Goal: Use online tool/utility: Utilize a website feature to perform a specific function

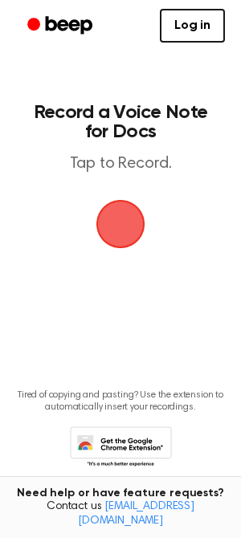
click at [131, 221] on span "button" at bounding box center [120, 224] width 45 height 45
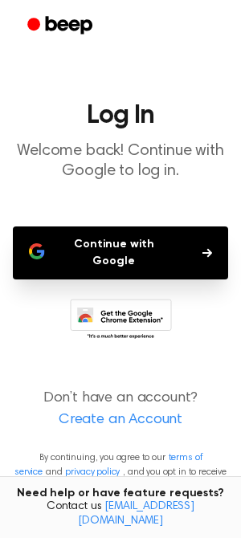
click at [148, 239] on button "Continue with Google" at bounding box center [120, 252] width 215 height 53
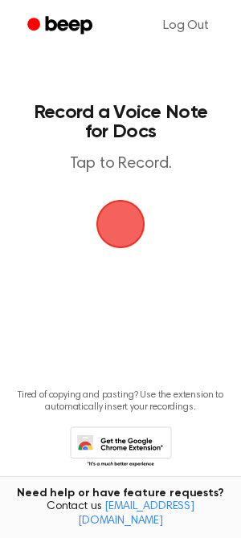
click at [112, 230] on span "button" at bounding box center [121, 224] width 52 height 52
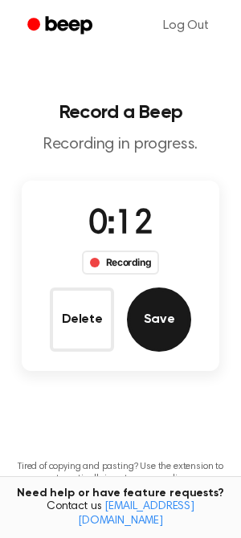
click at [133, 313] on button "Save" at bounding box center [159, 319] width 64 height 64
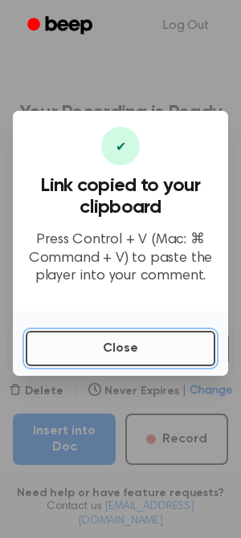
click at [127, 355] on button "Close" at bounding box center [121, 348] width 190 height 35
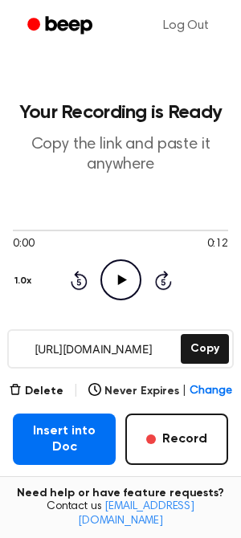
click at [117, 288] on icon "Play Audio" at bounding box center [120, 279] width 41 height 41
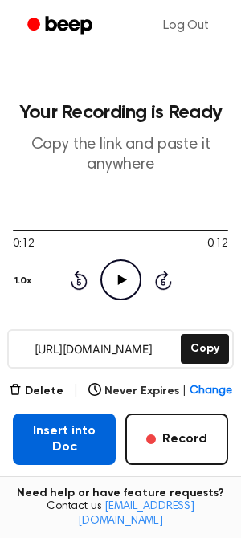
click at [82, 440] on button "Insert into Doc" at bounding box center [64, 439] width 103 height 51
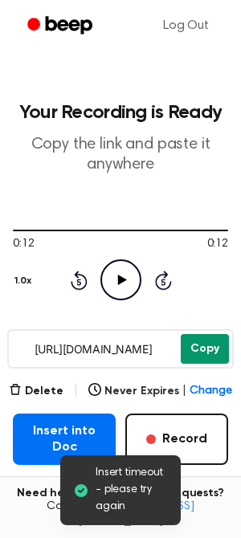
click at [206, 346] on button "Copy" at bounding box center [205, 349] width 48 height 30
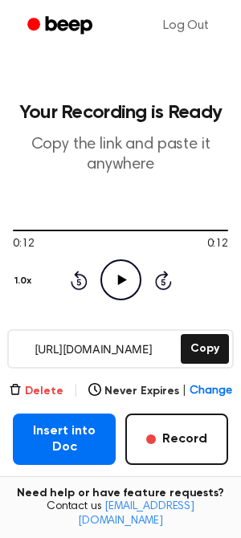
click at [45, 398] on button "Delete" at bounding box center [36, 391] width 55 height 17
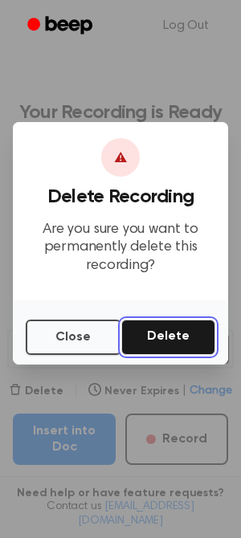
click at [141, 336] on button "Delete" at bounding box center [168, 337] width 94 height 35
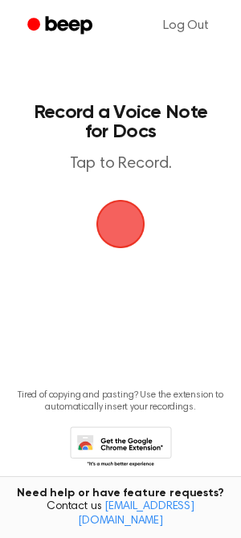
click at [129, 214] on span "button" at bounding box center [121, 224] width 58 height 58
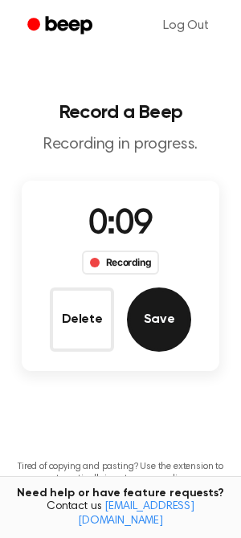
click at [186, 318] on button "Save" at bounding box center [159, 319] width 64 height 64
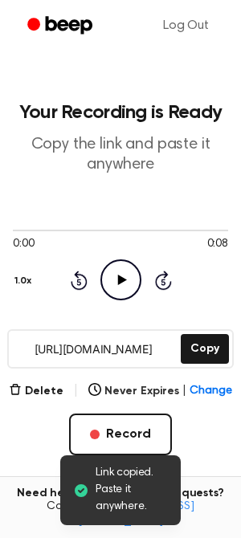
click at [118, 279] on icon at bounding box center [121, 280] width 9 height 10
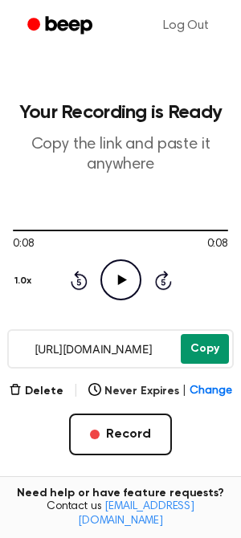
click at [207, 352] on button "Copy" at bounding box center [205, 349] width 48 height 30
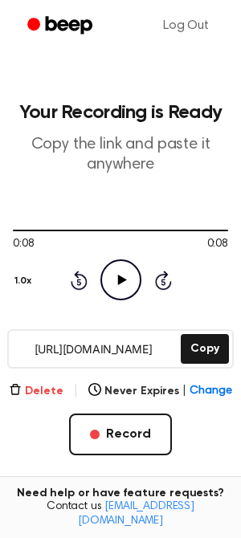
click at [50, 398] on button "Delete" at bounding box center [36, 391] width 55 height 17
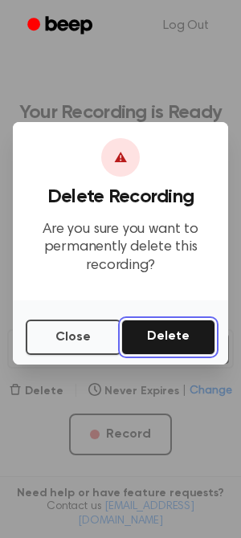
click at [148, 332] on button "Delete" at bounding box center [168, 337] width 94 height 35
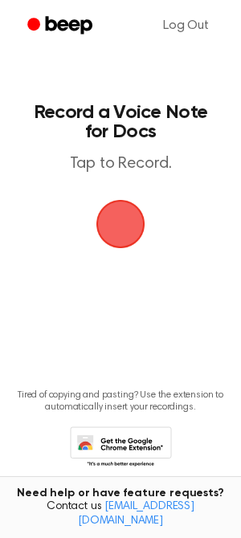
click at [128, 223] on span "button" at bounding box center [120, 224] width 45 height 45
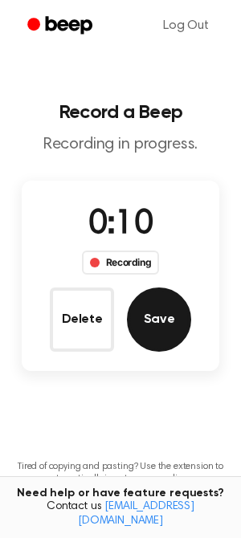
click at [160, 344] on button "Save" at bounding box center [159, 319] width 64 height 64
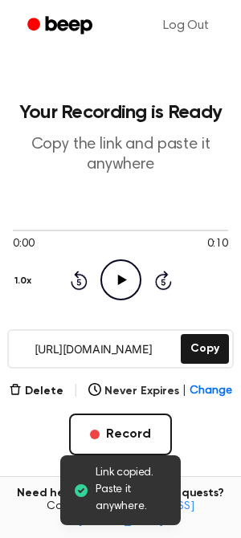
click at [121, 281] on icon at bounding box center [121, 280] width 9 height 10
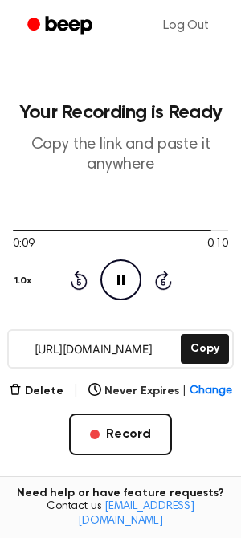
click at [121, 281] on icon "Pause Audio" at bounding box center [120, 279] width 41 height 41
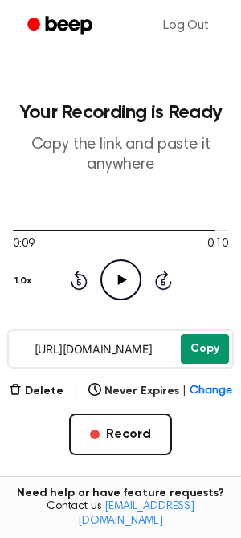
click at [194, 346] on button "Copy" at bounding box center [205, 349] width 48 height 30
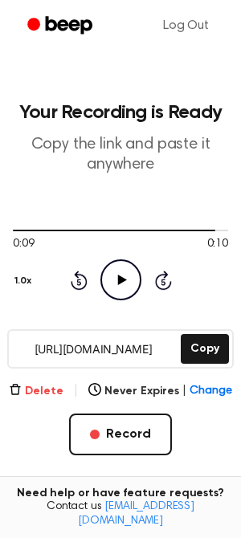
click at [28, 394] on button "Delete" at bounding box center [36, 391] width 55 height 17
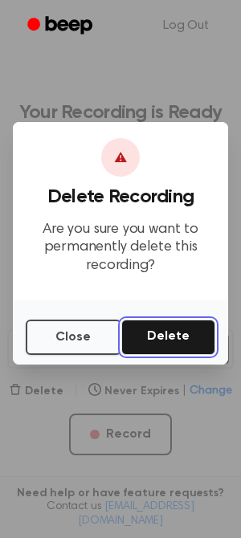
click at [155, 320] on button "Delete" at bounding box center [168, 337] width 94 height 35
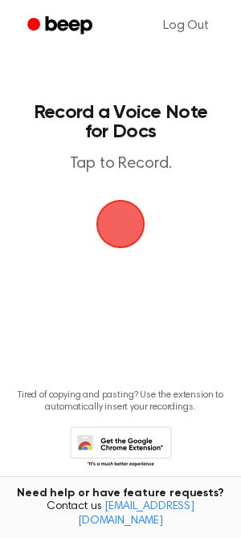
click at [124, 231] on span "button" at bounding box center [120, 223] width 59 height 59
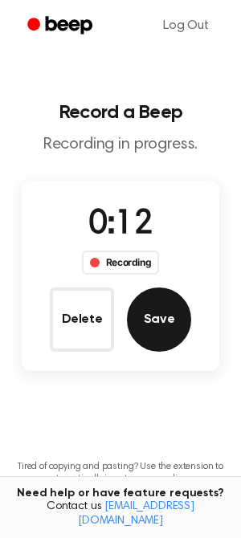
drag, startPoint x: 121, startPoint y: 303, endPoint x: 162, endPoint y: 303, distance: 41.0
click at [162, 303] on div "Delete Save" at bounding box center [120, 319] width 141 height 64
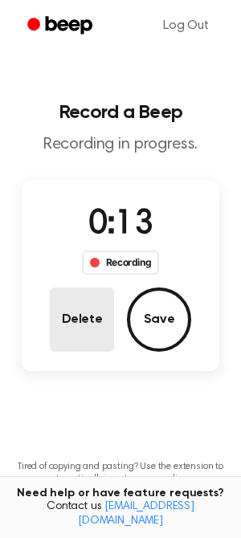
click at [99, 319] on button "Delete" at bounding box center [82, 319] width 64 height 64
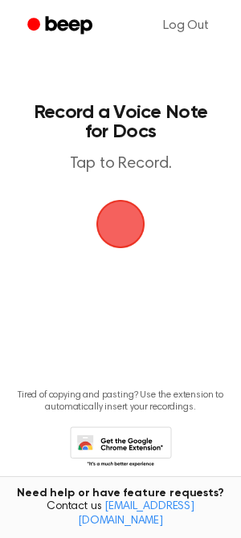
click at [128, 218] on span "button" at bounding box center [120, 224] width 72 height 72
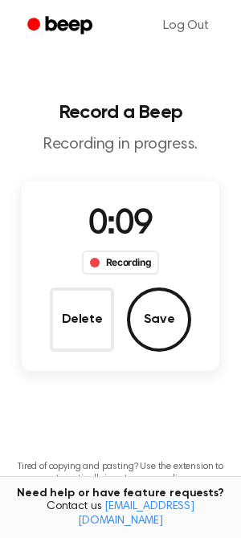
click at [128, 218] on span "0:09" at bounding box center [120, 225] width 64 height 34
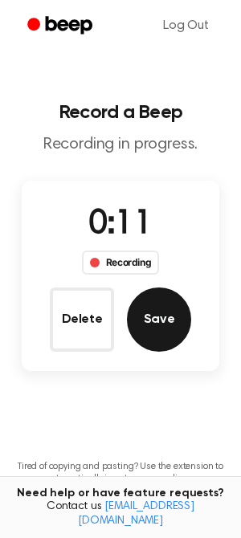
click at [139, 317] on button "Save" at bounding box center [159, 319] width 64 height 64
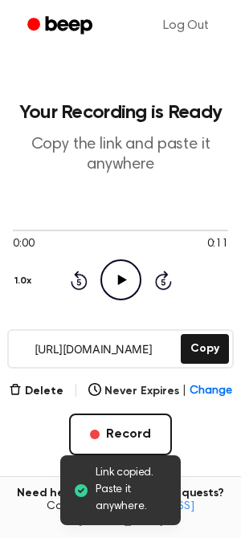
click at [113, 282] on icon "Play Audio" at bounding box center [120, 279] width 41 height 41
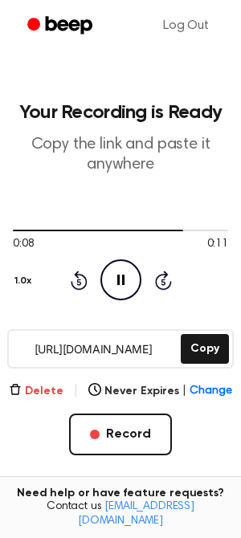
click at [41, 396] on button "Delete" at bounding box center [36, 391] width 55 height 17
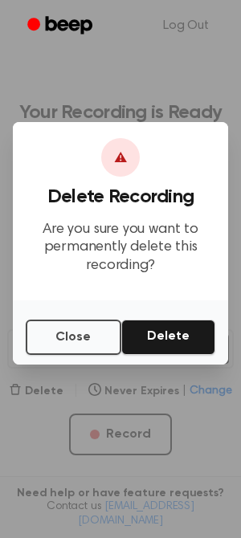
click at [169, 318] on div "Close Delete" at bounding box center [120, 332] width 215 height 64
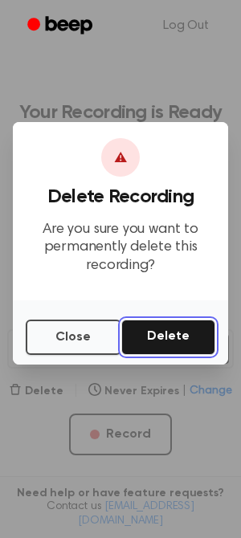
click at [166, 335] on button "Delete" at bounding box center [168, 337] width 94 height 35
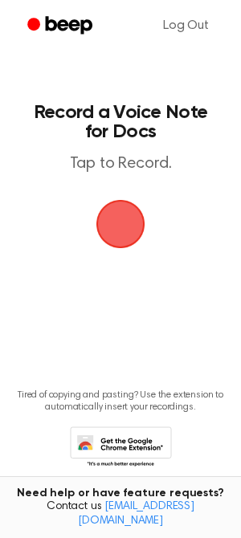
click at [125, 212] on span "button" at bounding box center [121, 225] width 88 height 88
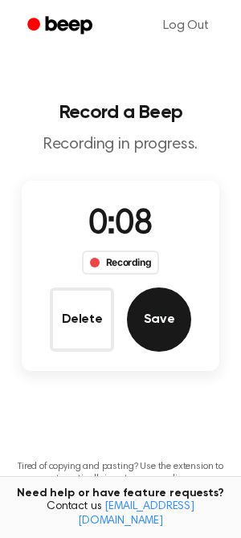
click at [150, 312] on button "Save" at bounding box center [159, 319] width 64 height 64
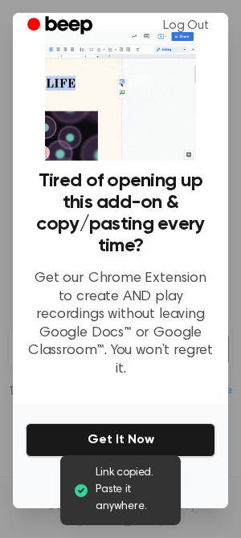
click at [74, 337] on p "Get our Chrome Extension to create AND play recordings without leaving Google D…" at bounding box center [121, 324] width 190 height 108
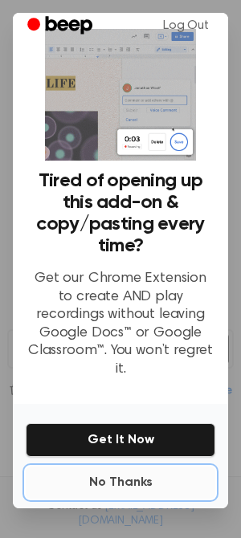
click at [118, 467] on button "No Thanks" at bounding box center [121, 483] width 190 height 32
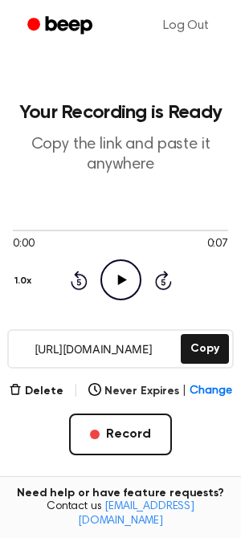
click at [122, 280] on icon at bounding box center [121, 280] width 9 height 10
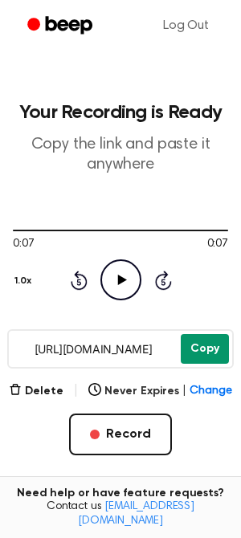
click at [190, 348] on button "Copy" at bounding box center [205, 349] width 48 height 30
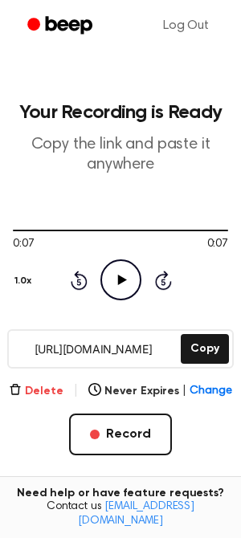
click at [47, 396] on button "Delete" at bounding box center [36, 391] width 55 height 17
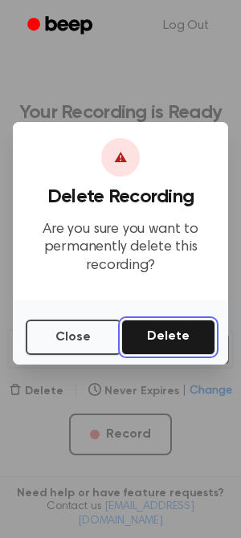
click at [161, 332] on button "Delete" at bounding box center [168, 337] width 94 height 35
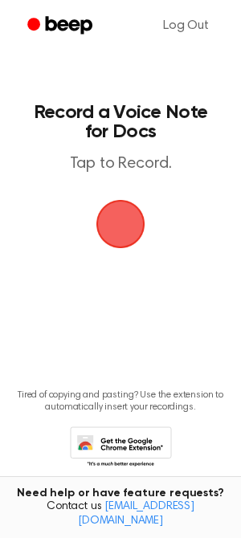
click at [128, 222] on span "button" at bounding box center [120, 224] width 49 height 49
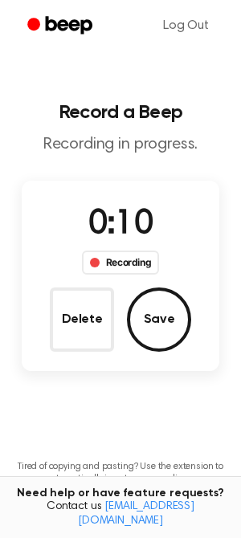
click at [192, 324] on div "0:10 Recording Delete Save" at bounding box center [121, 276] width 198 height 152
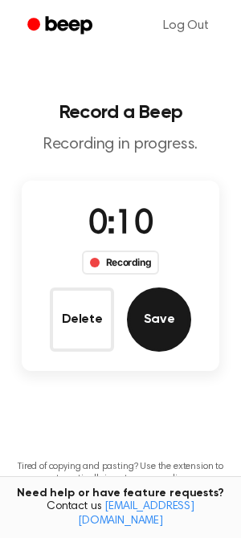
click at [161, 320] on button "Save" at bounding box center [159, 319] width 64 height 64
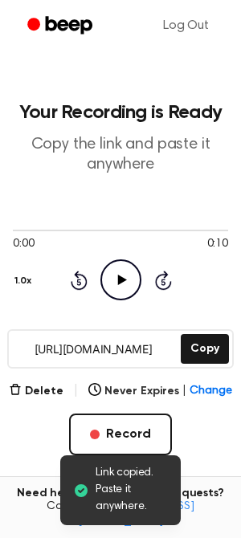
click at [123, 291] on icon "Play Audio" at bounding box center [120, 279] width 41 height 41
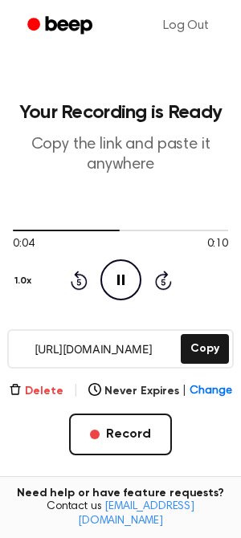
click at [50, 393] on button "Delete" at bounding box center [36, 391] width 55 height 17
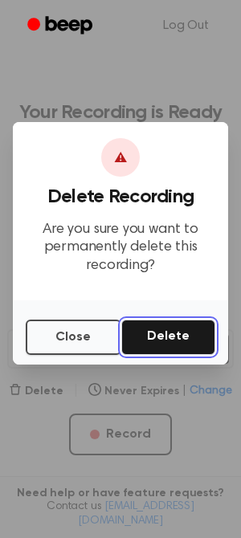
click at [156, 339] on button "Delete" at bounding box center [168, 337] width 94 height 35
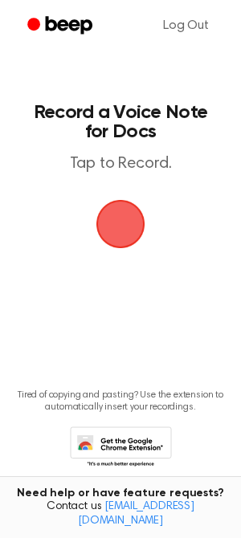
click at [125, 235] on span "button" at bounding box center [120, 224] width 55 height 55
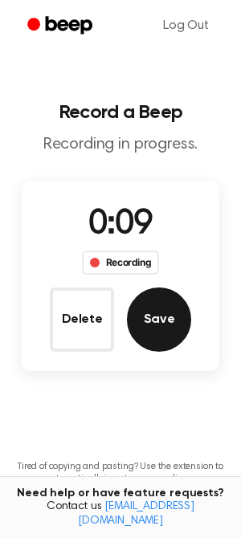
click at [157, 313] on button "Save" at bounding box center [159, 319] width 64 height 64
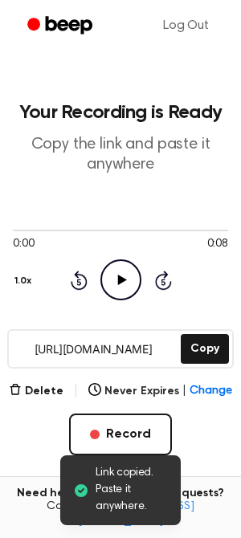
click at [118, 280] on icon at bounding box center [121, 280] width 9 height 10
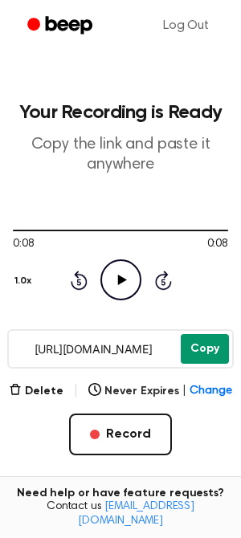
click at [191, 348] on button "Copy" at bounding box center [205, 349] width 48 height 30
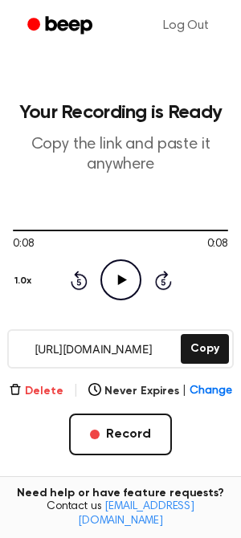
click at [35, 389] on button "Delete" at bounding box center [36, 391] width 55 height 17
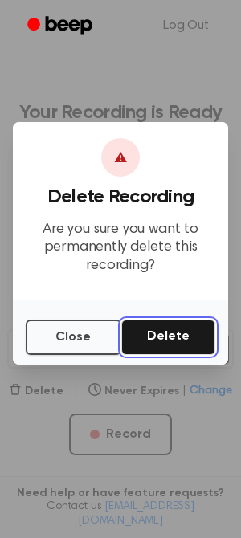
click at [136, 336] on button "Delete" at bounding box center [168, 337] width 94 height 35
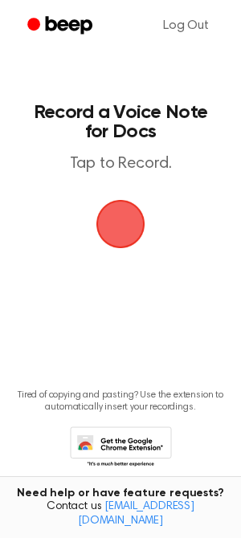
click at [111, 222] on span "button" at bounding box center [120, 223] width 59 height 59
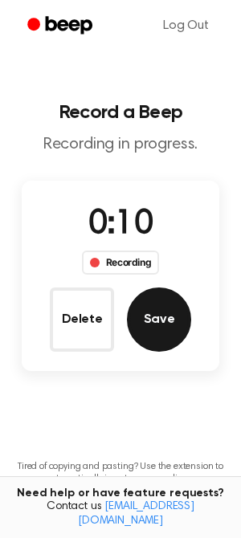
click at [149, 312] on button "Save" at bounding box center [159, 319] width 64 height 64
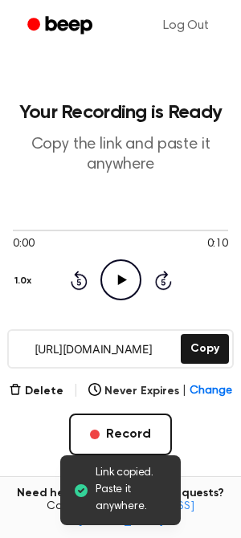
click at [110, 279] on icon "Play Audio" at bounding box center [120, 279] width 41 height 41
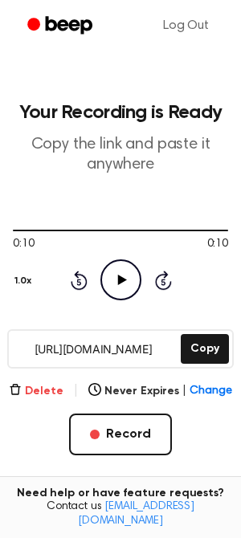
click at [50, 389] on button "Delete" at bounding box center [36, 391] width 55 height 17
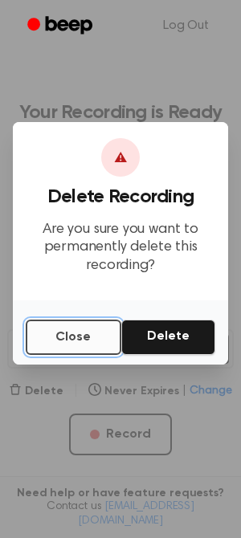
click at [68, 348] on button "Close" at bounding box center [74, 337] width 96 height 35
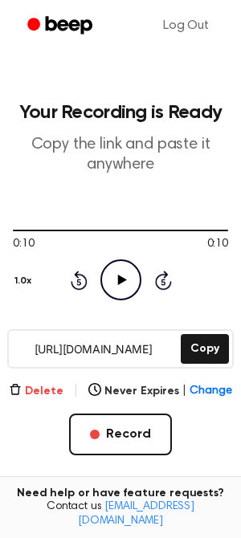
click at [43, 390] on button "Delete" at bounding box center [36, 391] width 55 height 17
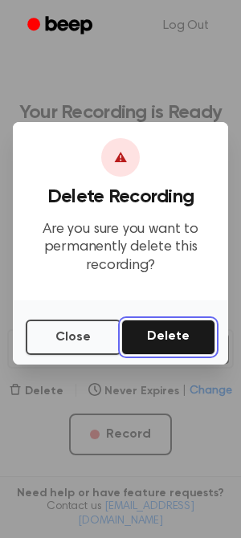
click at [161, 336] on button "Delete" at bounding box center [168, 337] width 94 height 35
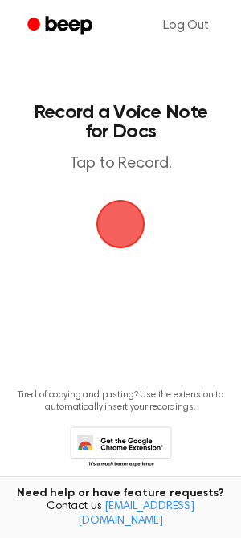
click at [121, 212] on span "button" at bounding box center [120, 223] width 73 height 73
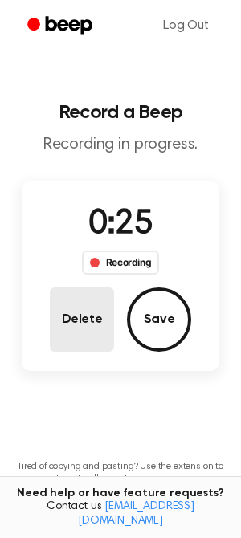
click at [92, 296] on button "Delete" at bounding box center [82, 319] width 64 height 64
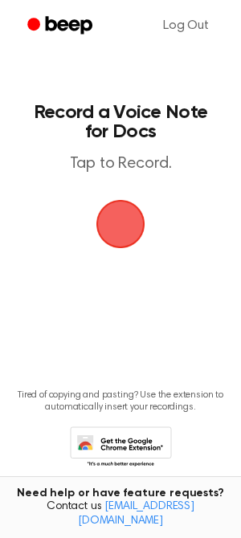
click at [124, 234] on span "button" at bounding box center [121, 224] width 58 height 58
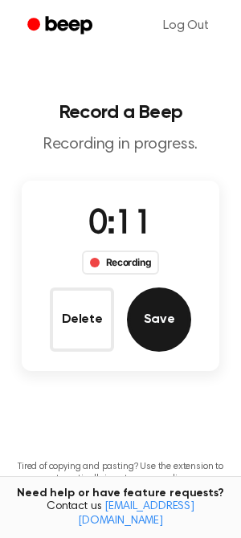
click at [157, 310] on button "Save" at bounding box center [159, 319] width 64 height 64
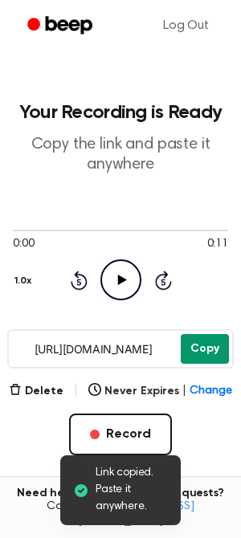
click at [197, 343] on button "Copy" at bounding box center [205, 349] width 48 height 30
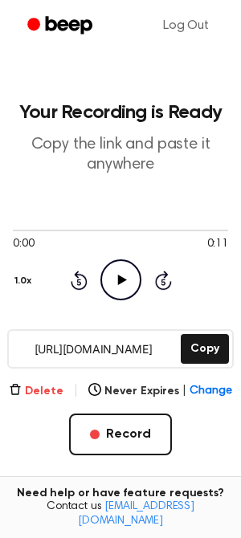
click at [49, 390] on button "Delete" at bounding box center [36, 391] width 55 height 17
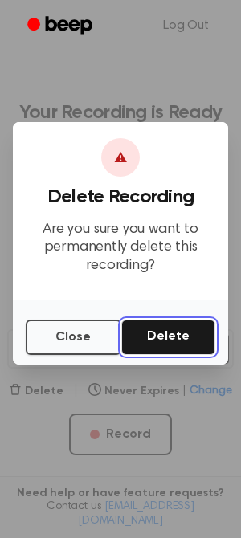
click at [157, 335] on button "Delete" at bounding box center [168, 337] width 94 height 35
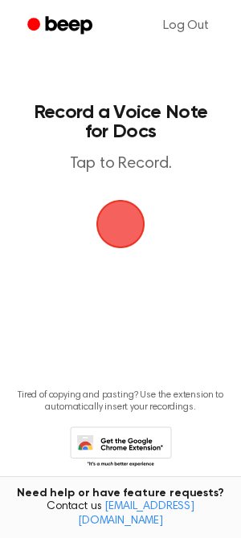
click at [136, 231] on span "button" at bounding box center [120, 224] width 45 height 45
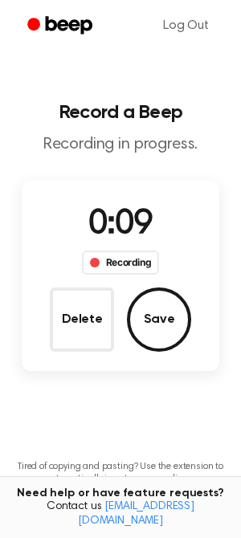
click at [148, 282] on div "0:09 Recording Delete Save" at bounding box center [121, 276] width 198 height 152
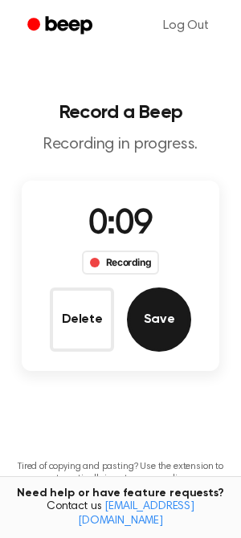
click at [150, 310] on button "Save" at bounding box center [159, 319] width 64 height 64
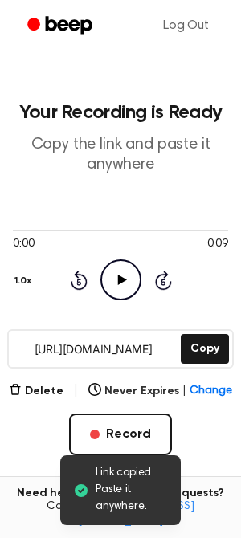
click at [130, 288] on icon "Play Audio" at bounding box center [120, 279] width 41 height 41
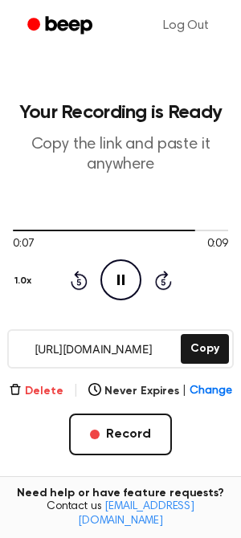
click at [54, 389] on button "Delete" at bounding box center [36, 391] width 55 height 17
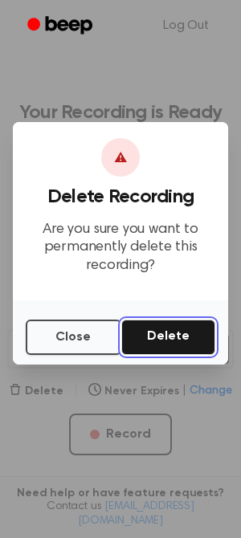
click at [149, 340] on button "Delete" at bounding box center [168, 337] width 94 height 35
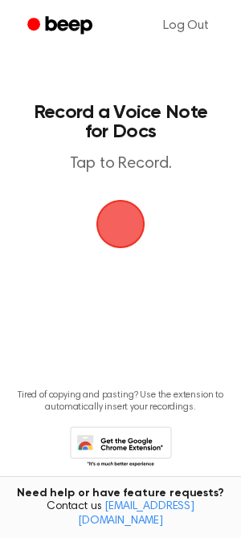
click at [114, 244] on span "button" at bounding box center [120, 224] width 49 height 49
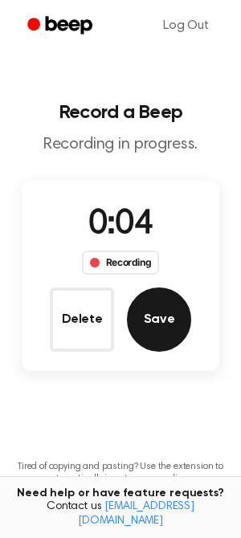
click at [165, 320] on button "Save" at bounding box center [159, 319] width 64 height 64
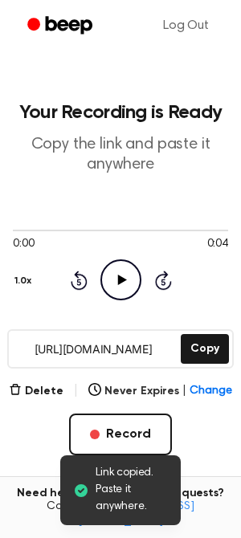
click at [126, 271] on icon "Play Audio" at bounding box center [120, 279] width 41 height 41
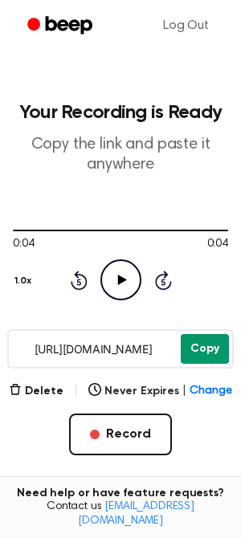
click at [199, 350] on button "Copy" at bounding box center [205, 349] width 48 height 30
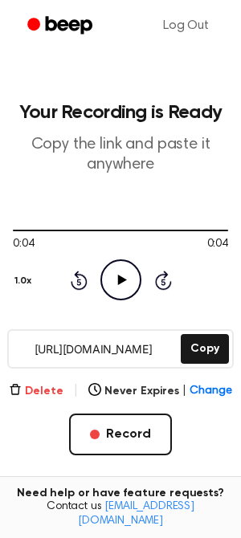
click at [51, 392] on button "Delete" at bounding box center [36, 391] width 55 height 17
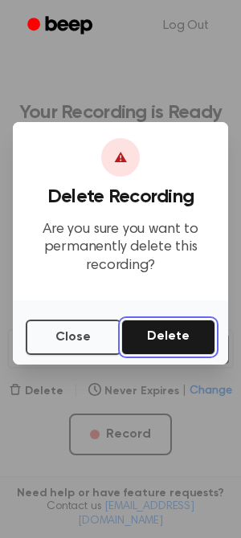
click at [177, 348] on button "Delete" at bounding box center [168, 337] width 94 height 35
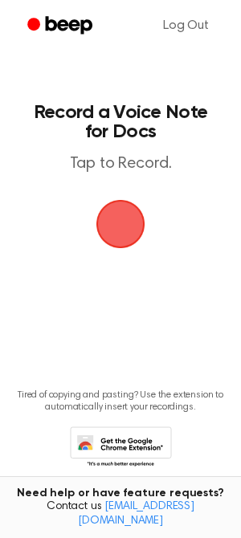
click at [110, 207] on span "button" at bounding box center [120, 224] width 49 height 49
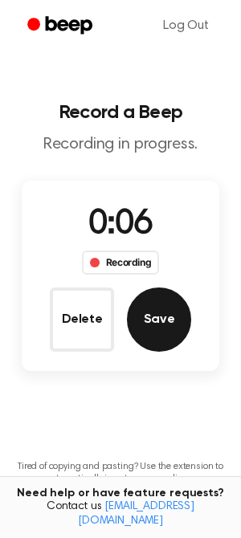
click at [141, 315] on button "Save" at bounding box center [159, 319] width 64 height 64
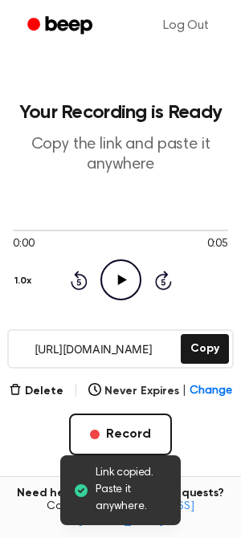
click at [116, 279] on icon "Play Audio" at bounding box center [120, 279] width 41 height 41
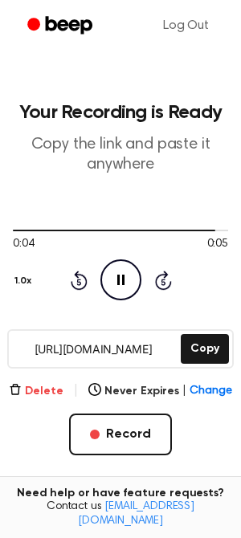
click at [37, 388] on button "Delete" at bounding box center [36, 391] width 55 height 17
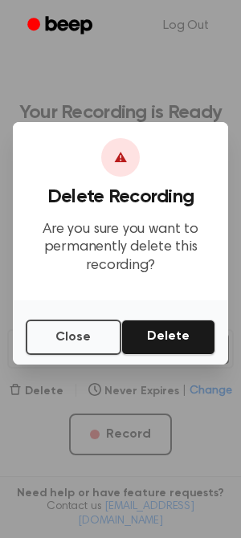
click at [88, 318] on div "Close Delete" at bounding box center [120, 332] width 215 height 64
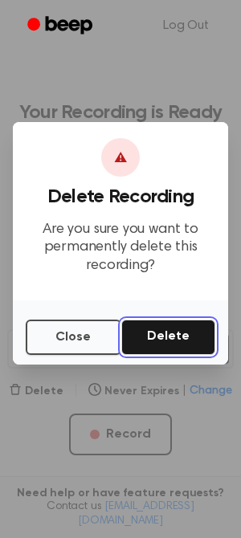
click at [137, 333] on button "Delete" at bounding box center [168, 337] width 94 height 35
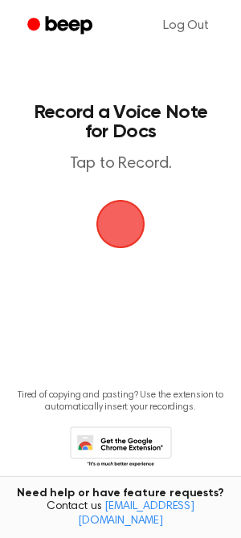
click at [116, 239] on span "button" at bounding box center [120, 224] width 80 height 80
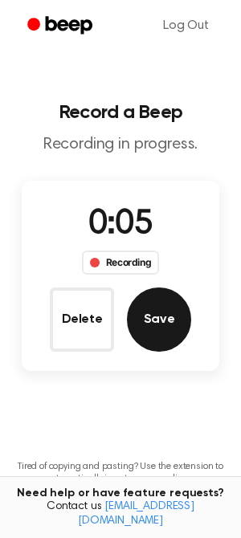
click at [153, 320] on button "Save" at bounding box center [159, 319] width 64 height 64
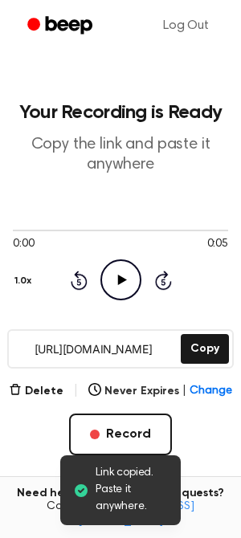
click at [117, 280] on icon "Play Audio" at bounding box center [120, 279] width 41 height 41
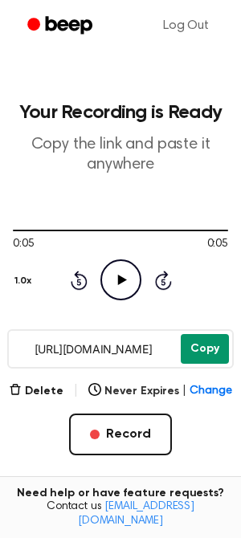
click at [189, 345] on button "Copy" at bounding box center [205, 349] width 48 height 30
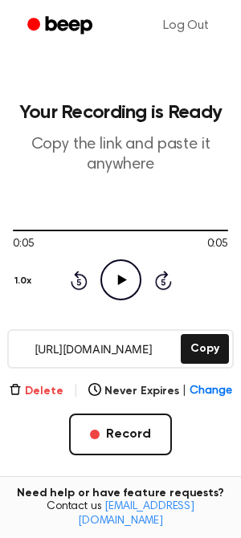
click at [49, 396] on button "Delete" at bounding box center [36, 391] width 55 height 17
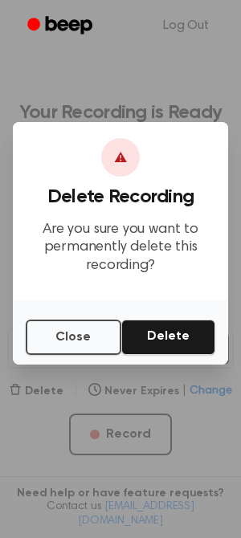
click at [159, 316] on div "Close Delete" at bounding box center [120, 332] width 215 height 64
click at [161, 318] on div "Close Delete" at bounding box center [120, 332] width 215 height 64
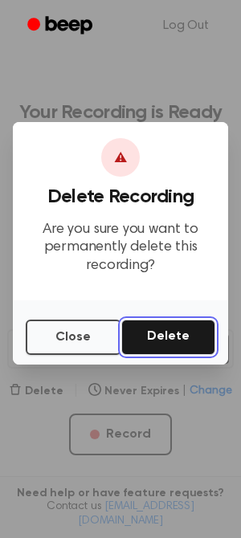
click at [161, 330] on button "Delete" at bounding box center [168, 337] width 94 height 35
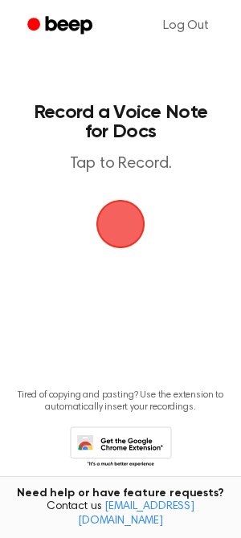
click at [120, 234] on span "button" at bounding box center [121, 224] width 86 height 86
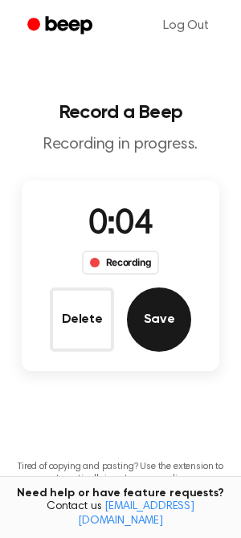
click at [153, 326] on button "Save" at bounding box center [159, 319] width 64 height 64
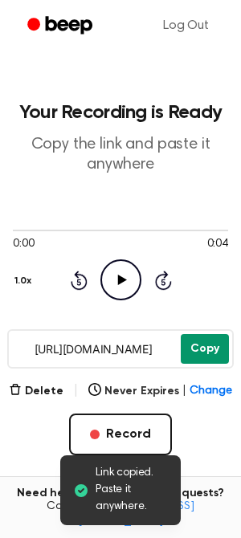
click at [185, 353] on button "Copy" at bounding box center [205, 349] width 48 height 30
